Goal: Task Accomplishment & Management: Use online tool/utility

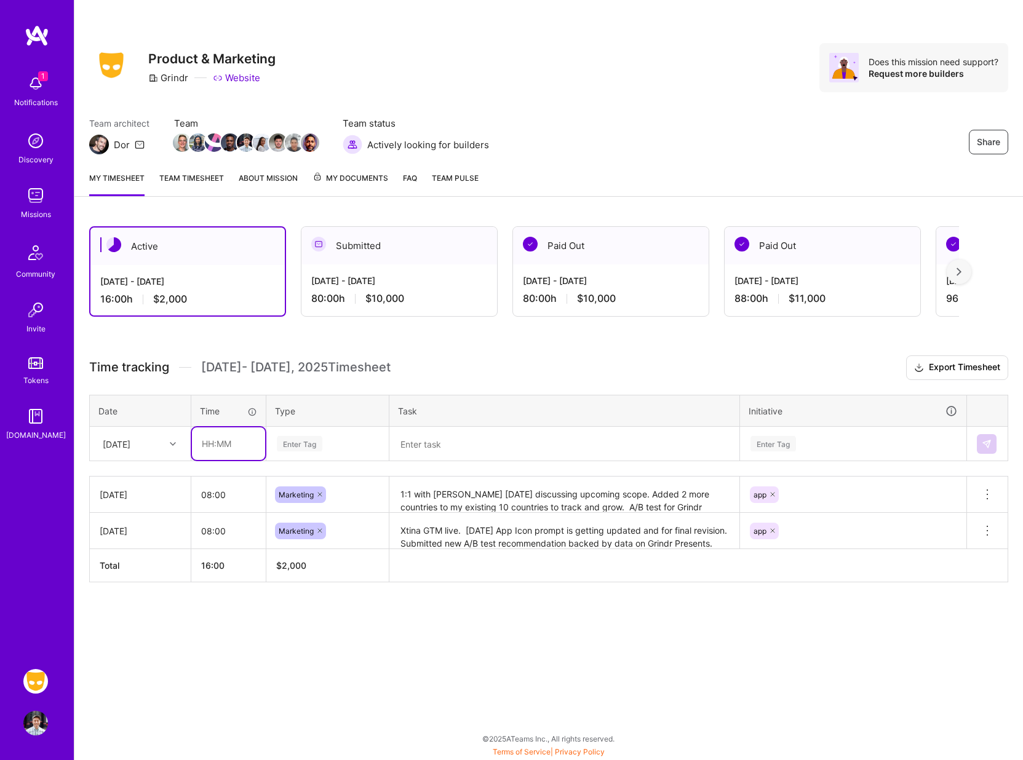
click at [231, 441] on input "text" at bounding box center [228, 443] width 73 height 33
type input "08:00"
click at [280, 446] on div "Enter Tag" at bounding box center [300, 443] width 46 height 19
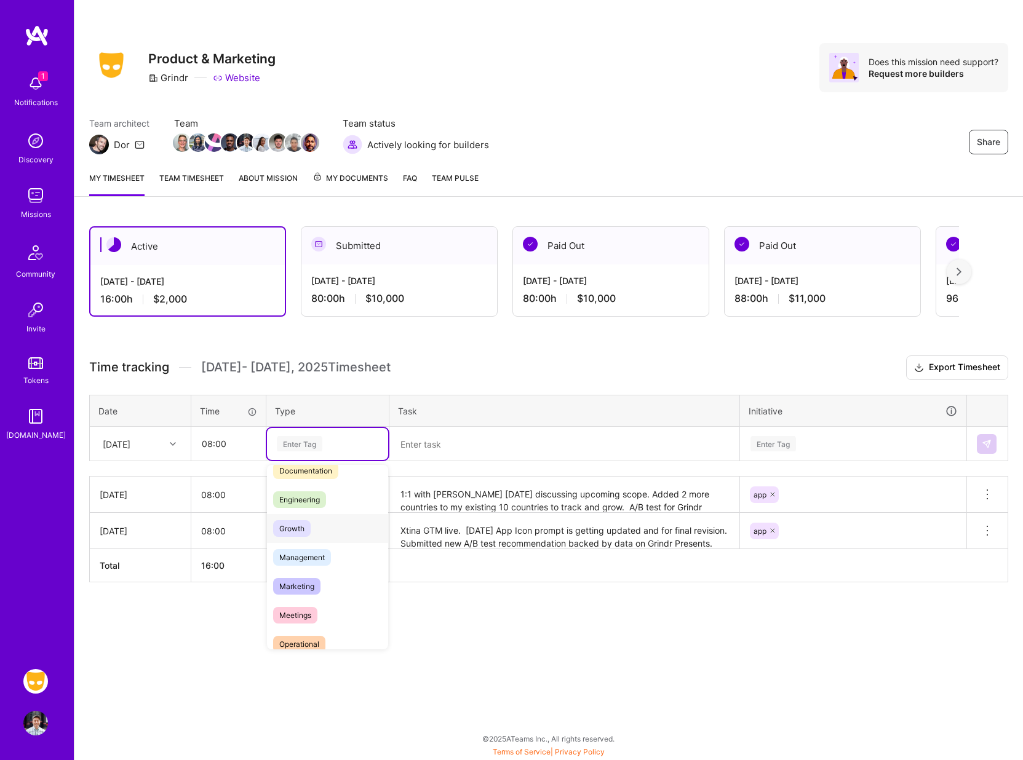
scroll to position [76, 0]
click at [305, 590] on span "Marketing" at bounding box center [296, 582] width 47 height 17
click at [420, 444] on textarea at bounding box center [563, 444] width 347 height 32
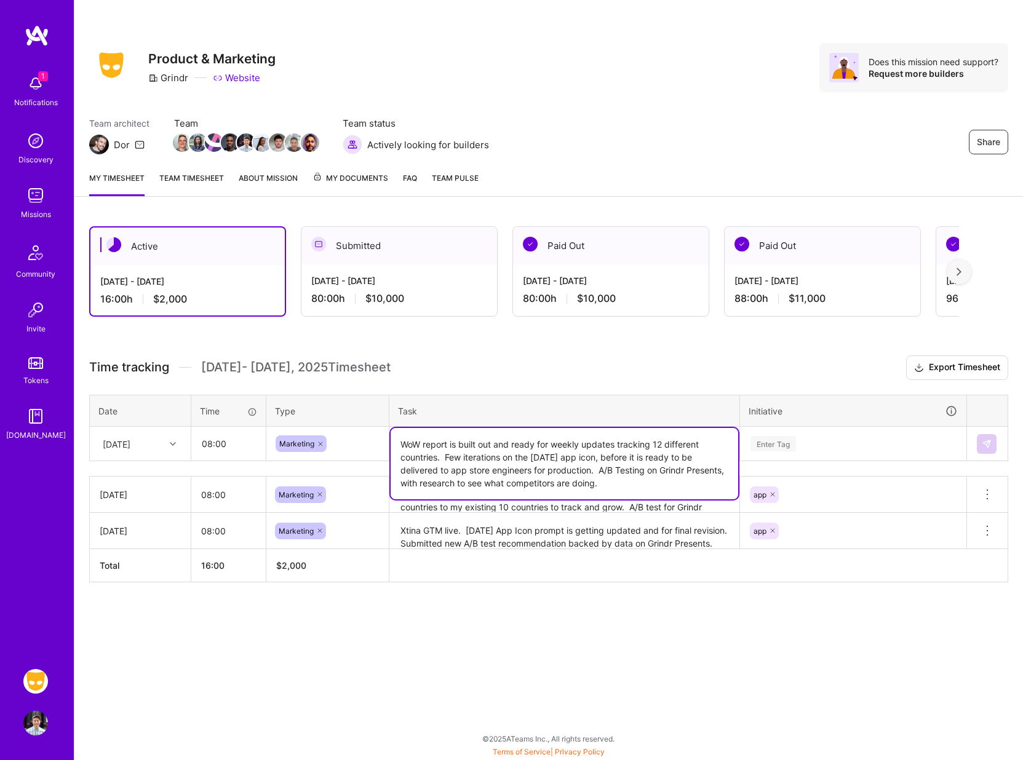
type textarea "WoW report is built out and ready for weekly updates tracking 12 different coun…"
click at [781, 432] on div "Enter Tag" at bounding box center [852, 444] width 225 height 32
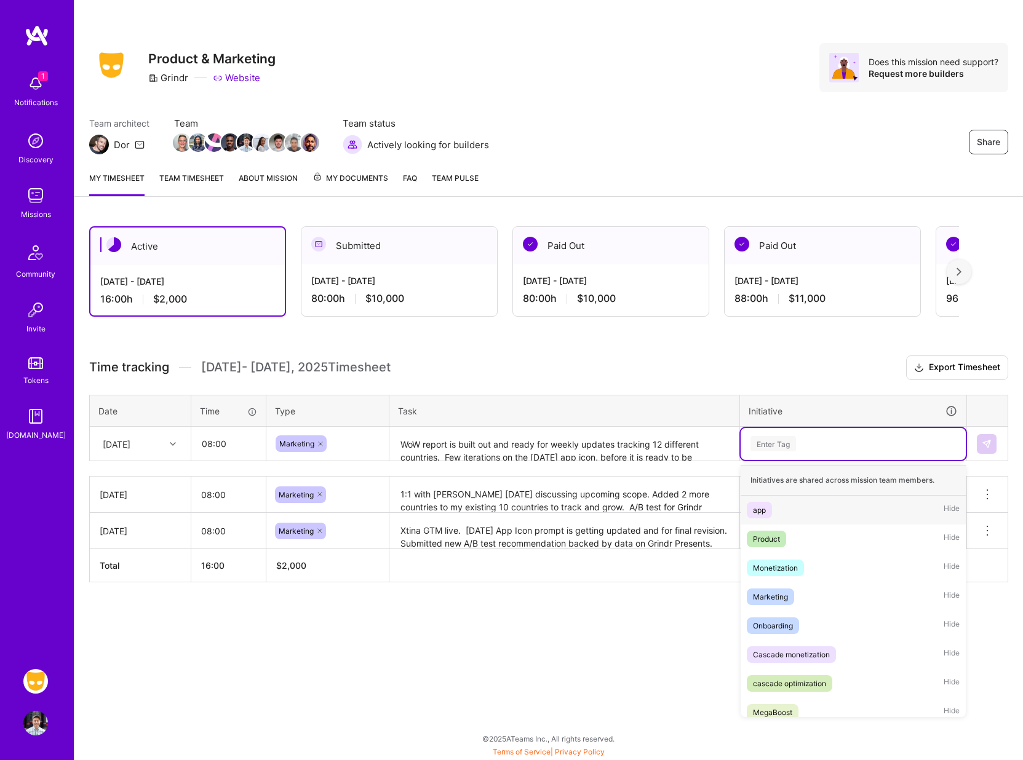
click at [761, 512] on div "app" at bounding box center [759, 510] width 13 height 13
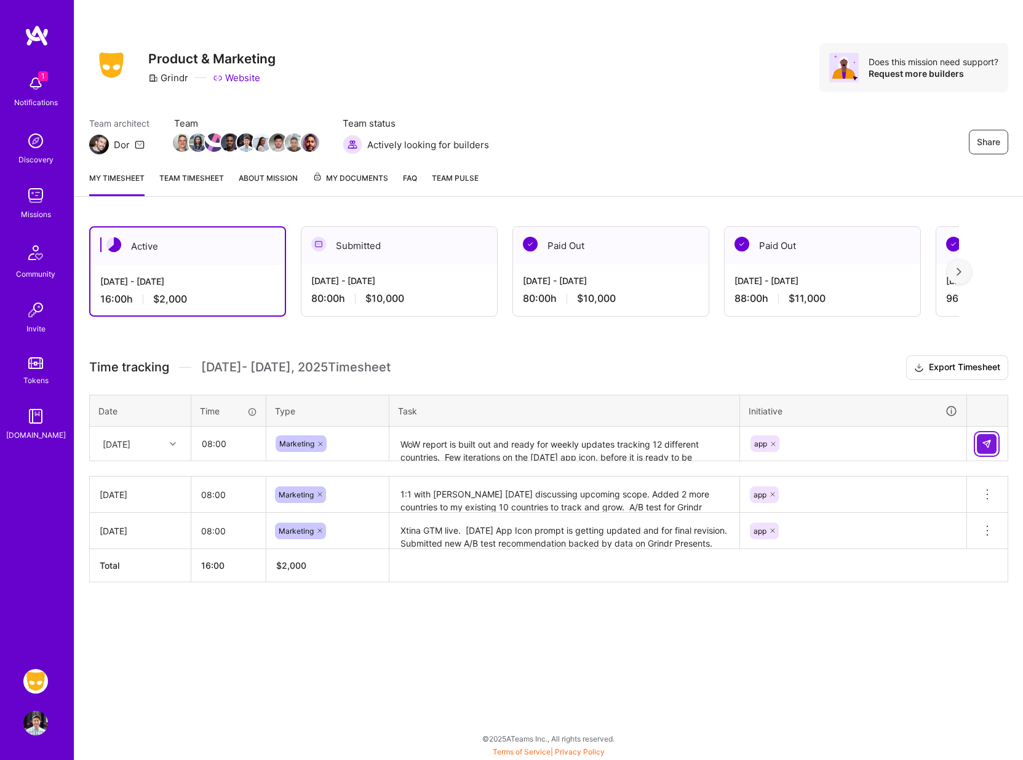
click at [984, 450] on button at bounding box center [986, 444] width 20 height 20
